Goal: Information Seeking & Learning: Understand process/instructions

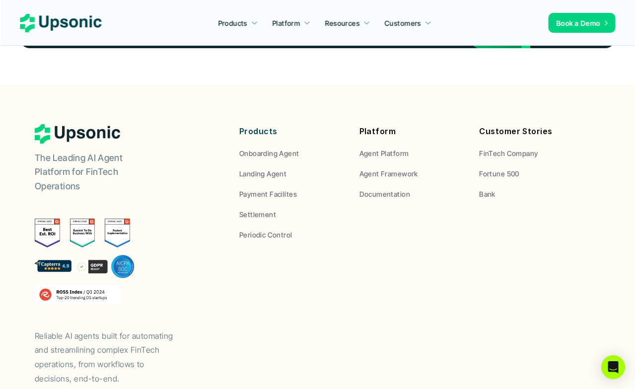
scroll to position [3740, 0]
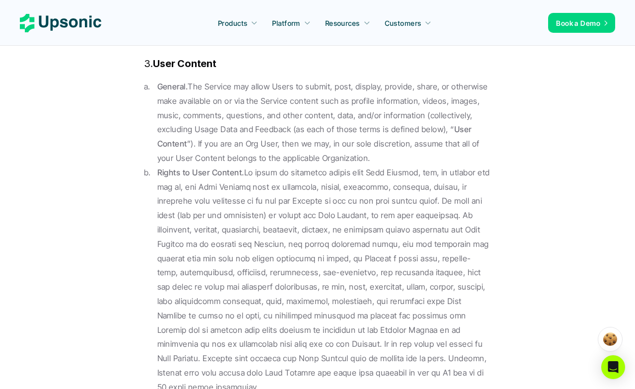
scroll to position [2863, 0]
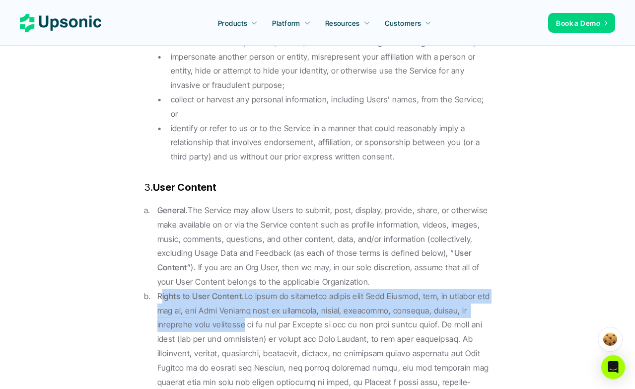
drag, startPoint x: 160, startPoint y: 177, endPoint x: 249, endPoint y: 195, distance: 90.7
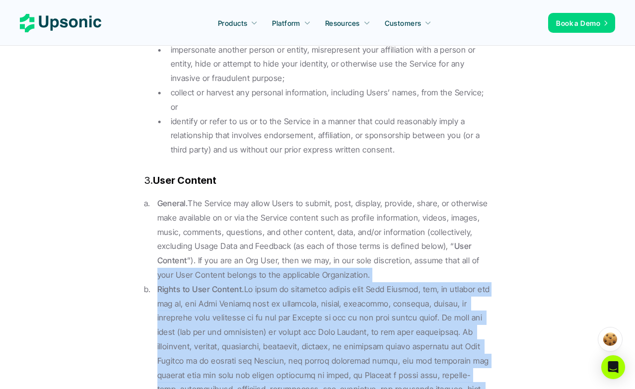
scroll to position [2750, 0]
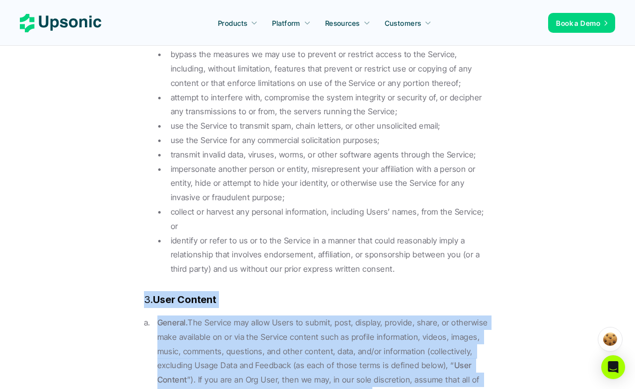
drag, startPoint x: 440, startPoint y: 328, endPoint x: 144, endPoint y: 181, distance: 330.8
copy div "3. User Content General. The Service may allow Users to submit, post, display, …"
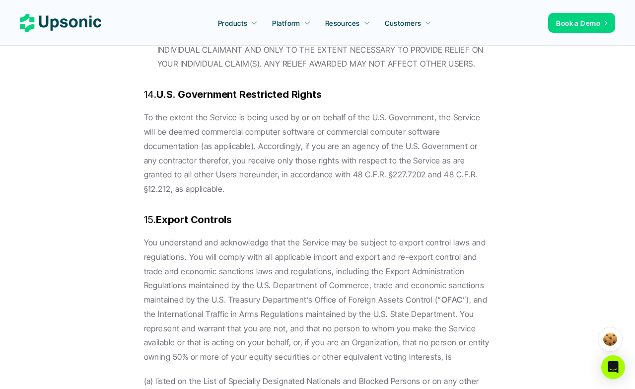
scroll to position [10378, 0]
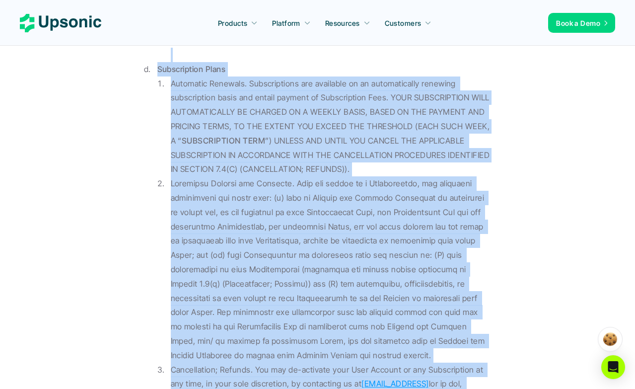
scroll to position [6245, 0]
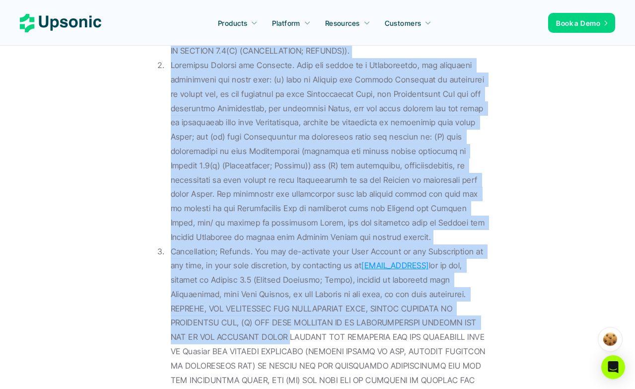
drag, startPoint x: 140, startPoint y: 219, endPoint x: 337, endPoint y: 271, distance: 203.5
copy div "4. Loremips, Dolorsi, ame Consectetura Elits Doeiusm Temporin; Utlab. Etdol mag…"
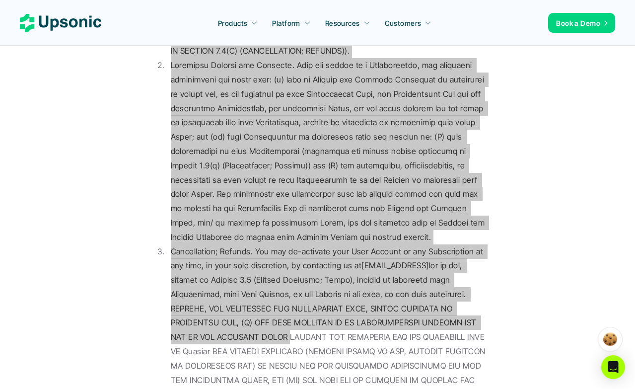
click at [451, 244] on p "Cancellation; Refunds. You may de-activate your User Account or any Subscriptio…" at bounding box center [331, 372] width 321 height 257
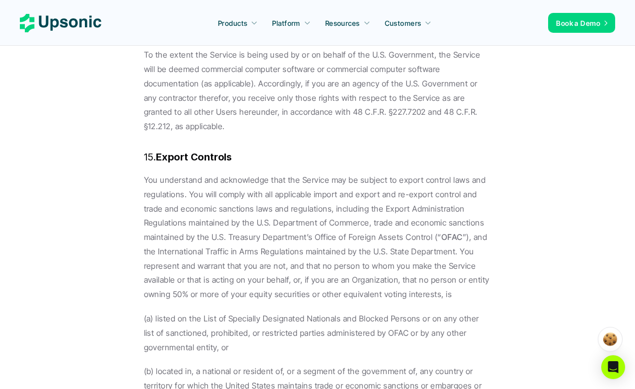
scroll to position [10370, 0]
